Goal: Register for event/course

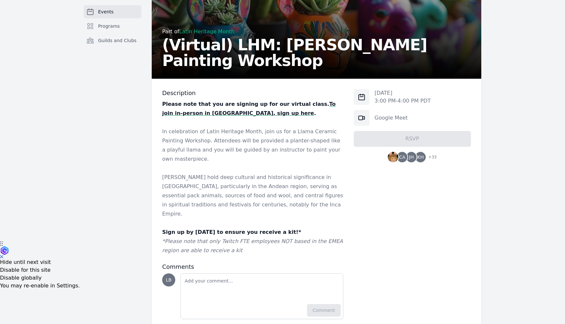
scroll to position [83, 0]
click at [316, 102] on strong "To join in-person in [GEOGRAPHIC_DATA], sign up here" at bounding box center [249, 108] width 174 height 15
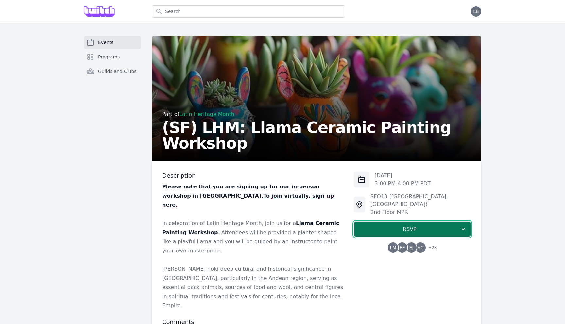
click at [390, 225] on span "RSVP" at bounding box center [409, 229] width 101 height 8
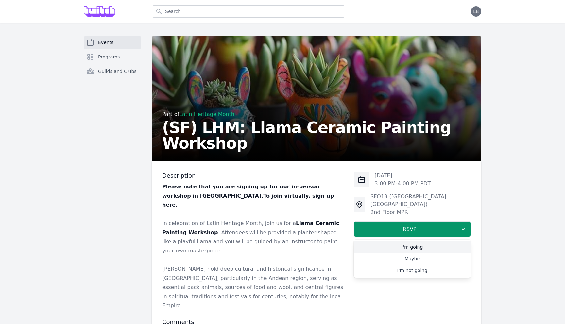
click at [402, 241] on link "I'm going" at bounding box center [412, 247] width 117 height 12
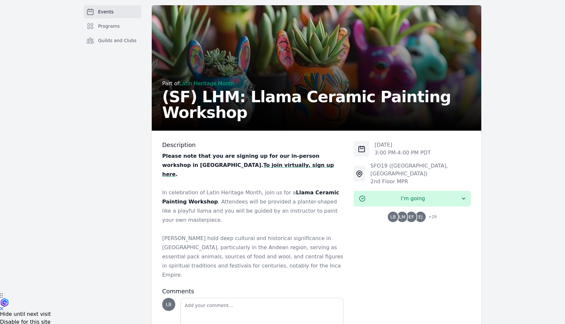
scroll to position [46, 0]
